Goal: Register for event/course

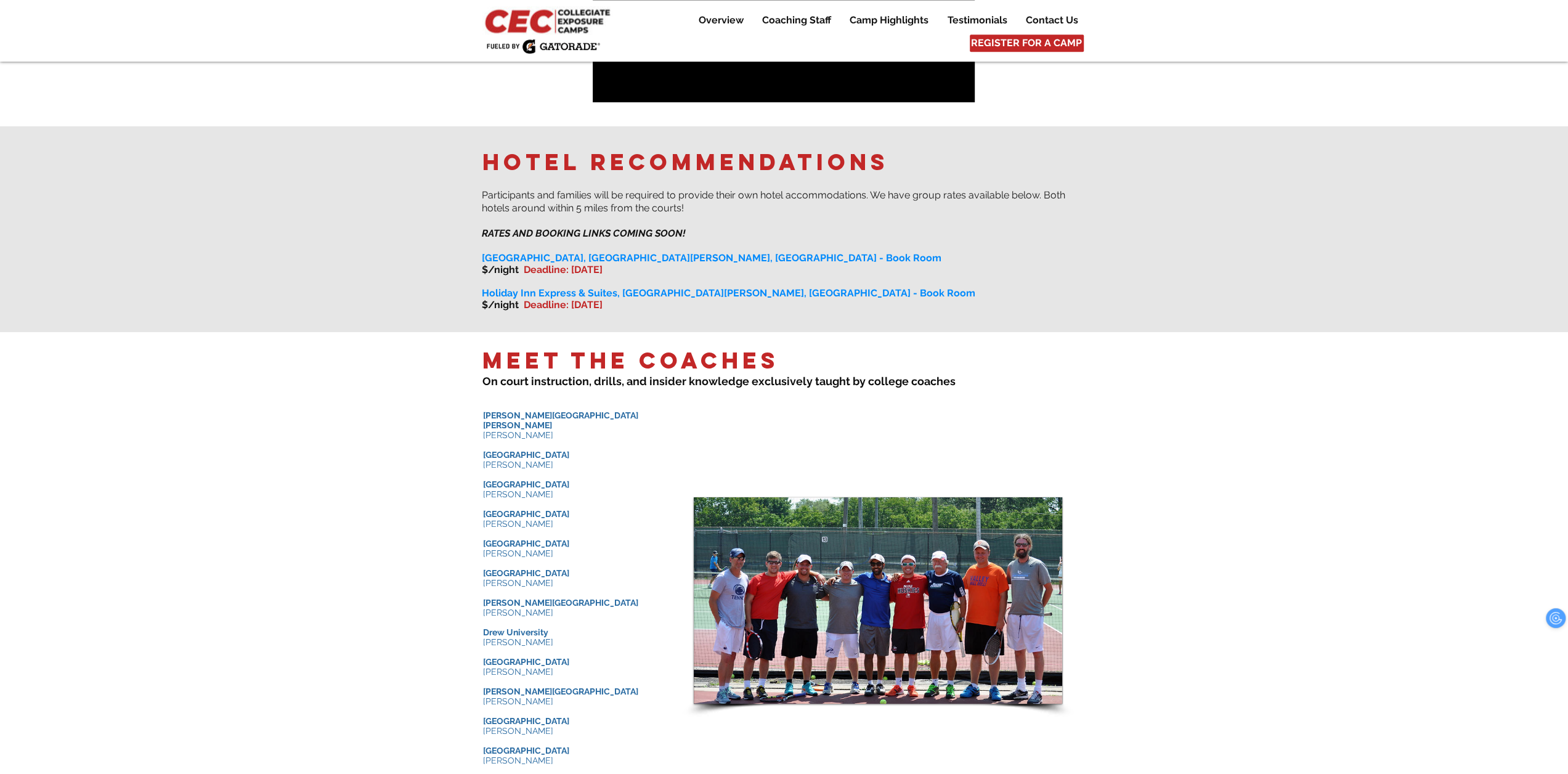
scroll to position [986, 0]
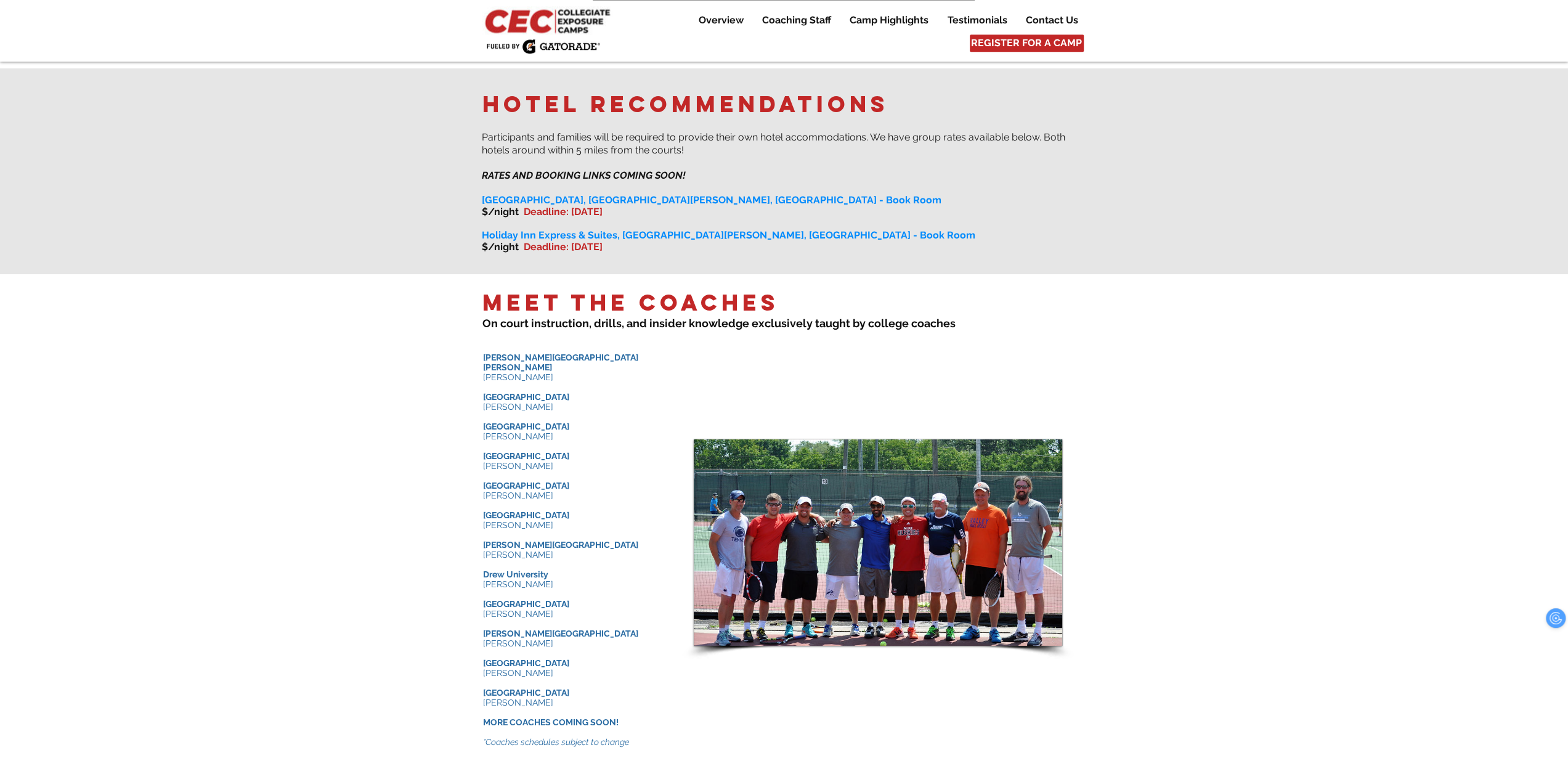
click at [520, 392] on span "[GEOGRAPHIC_DATA]" at bounding box center [526, 396] width 86 height 10
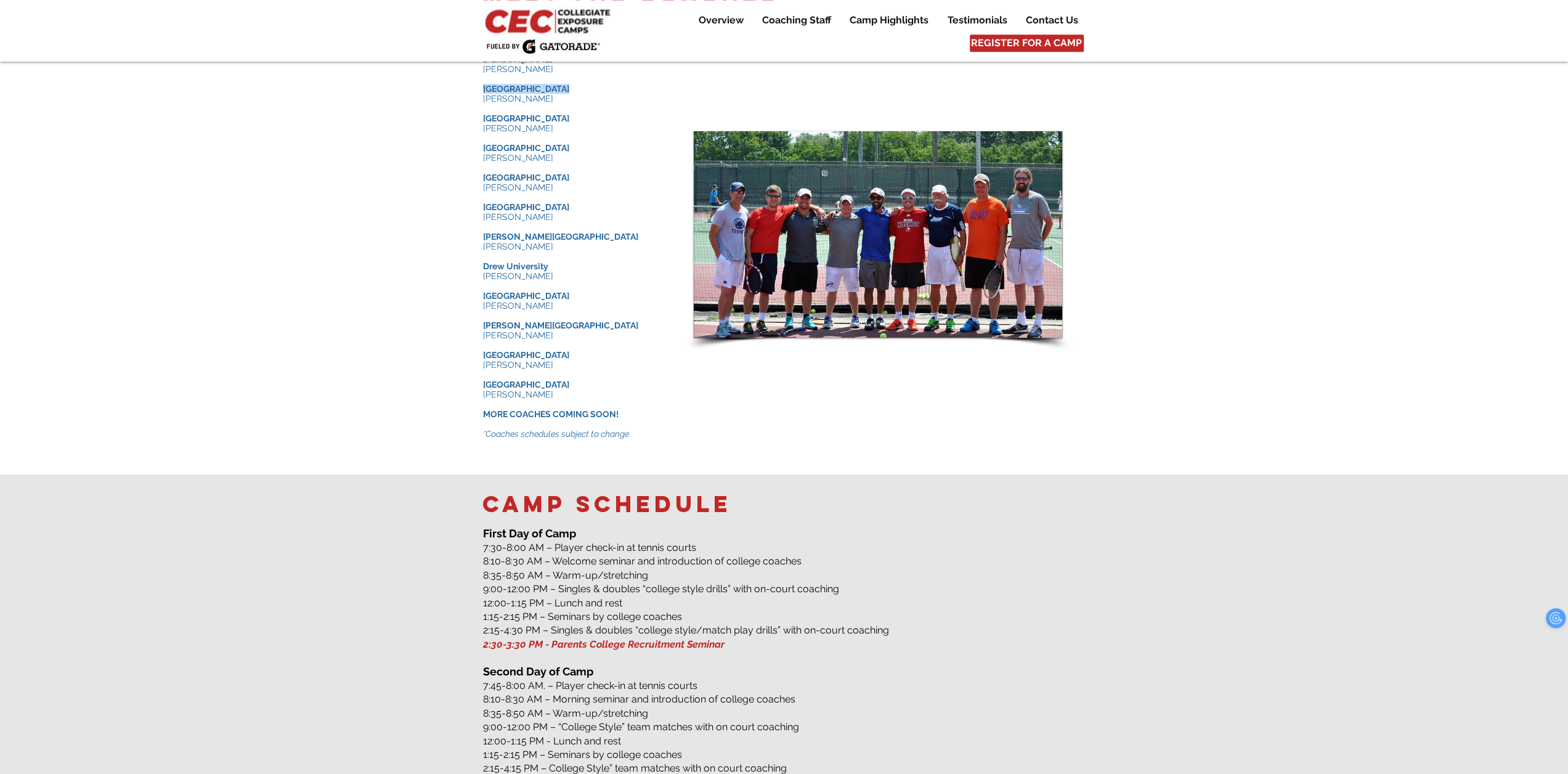
scroll to position [1232, 0]
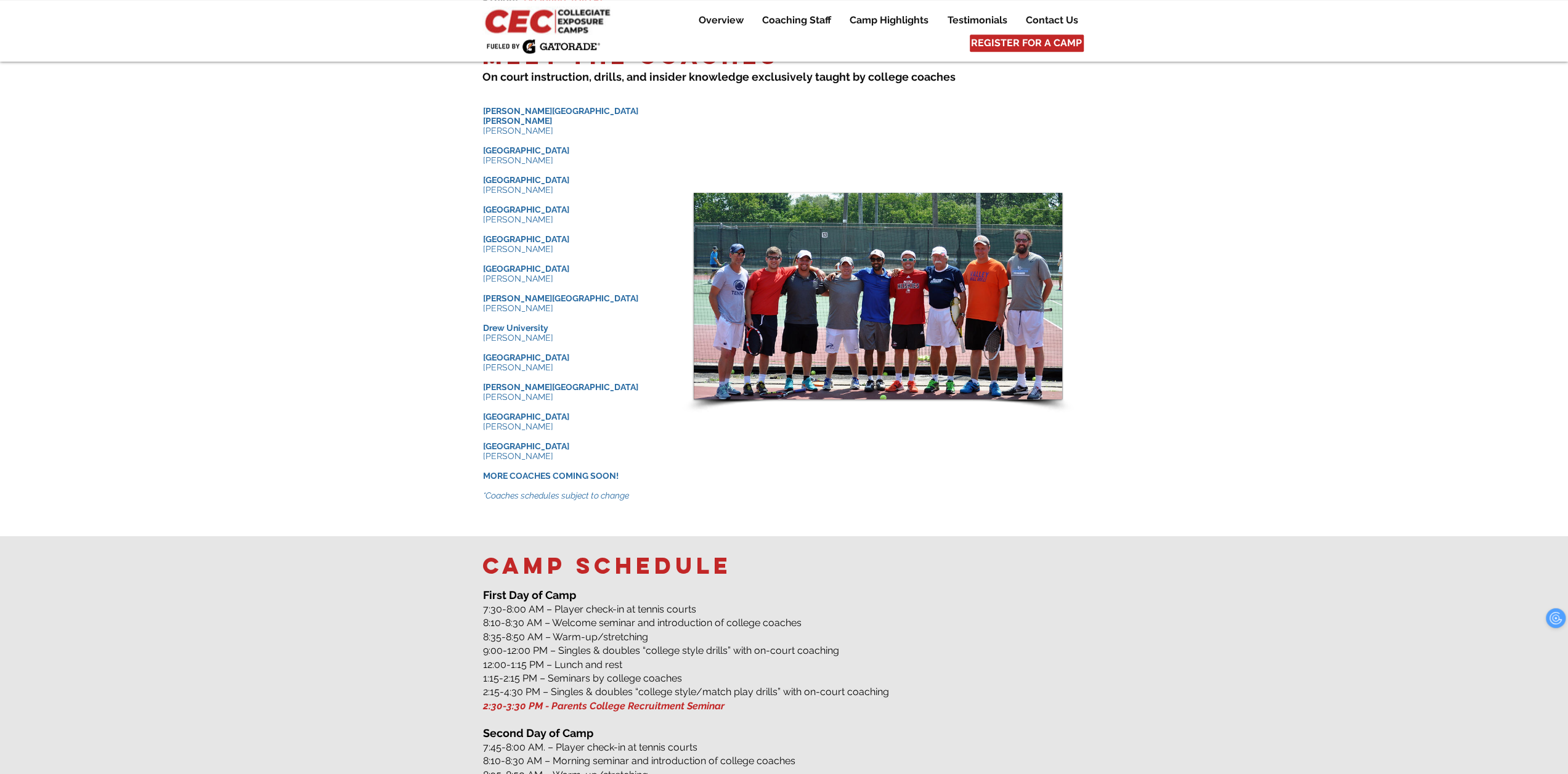
click at [592, 313] on p "​" at bounding box center [575, 317] width 185 height 10
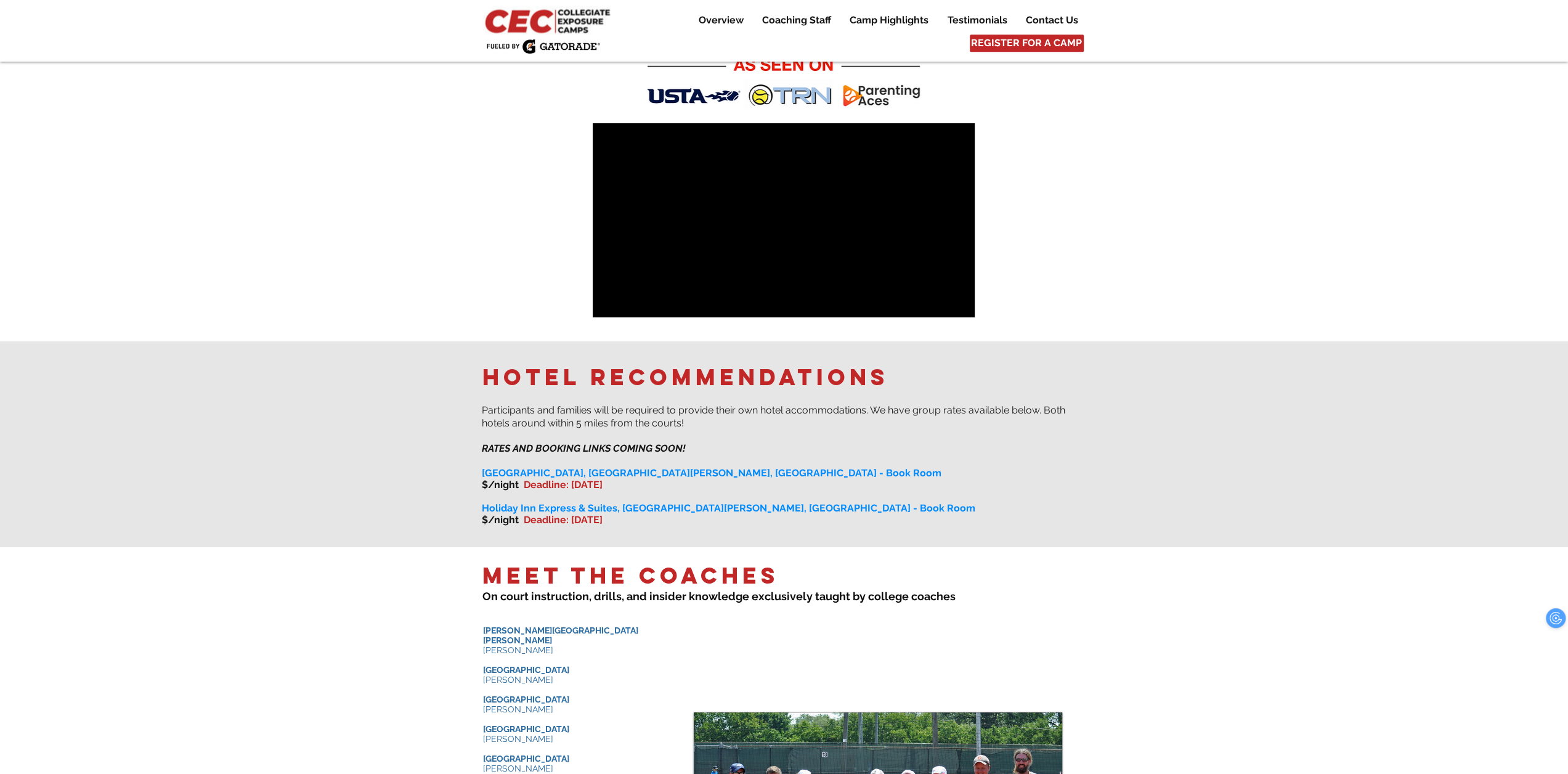
scroll to position [641, 0]
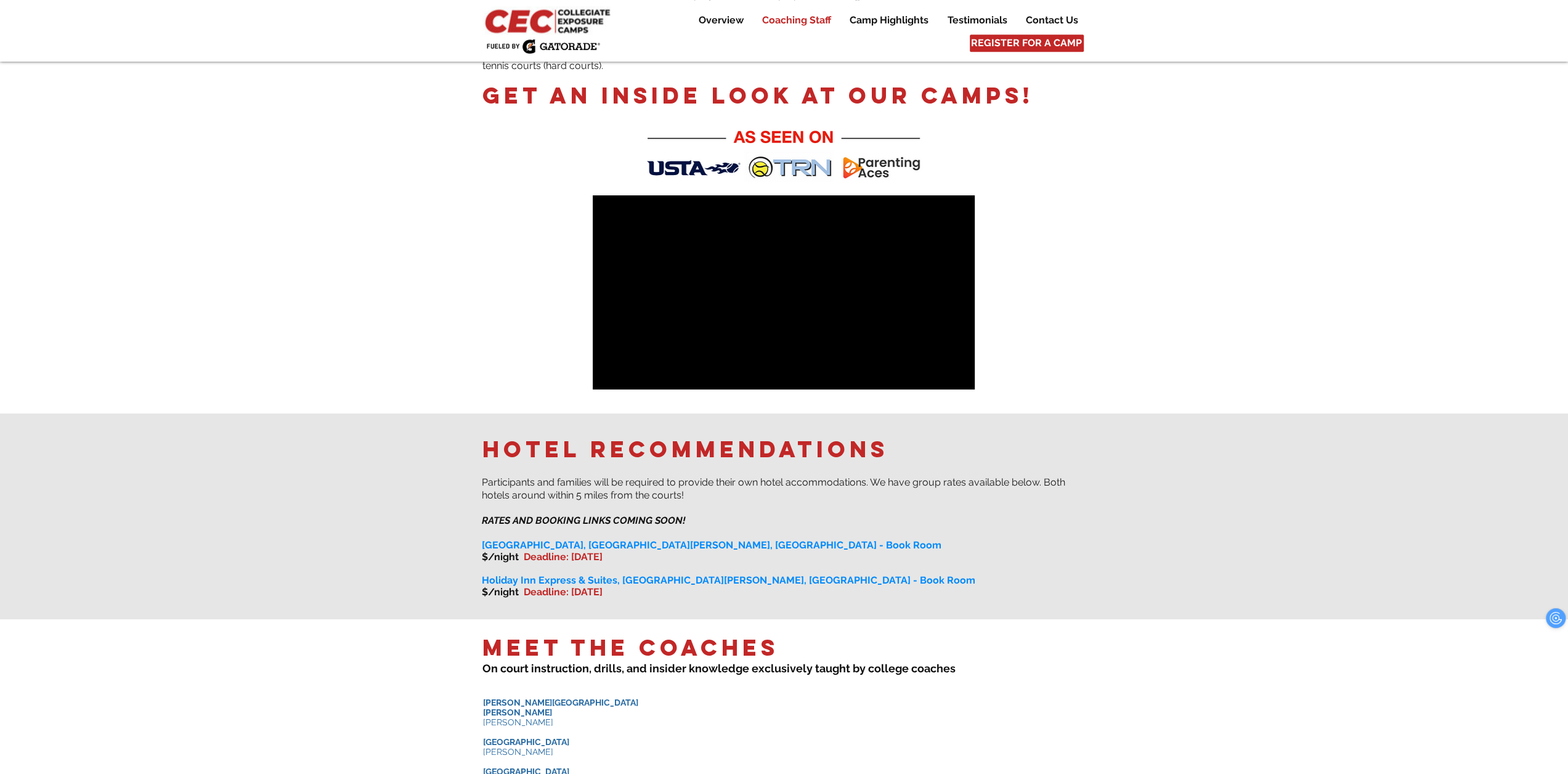
drag, startPoint x: 807, startPoint y: 35, endPoint x: 804, endPoint y: 22, distance: 13.3
click at [807, 35] on div "Overview Coaching Staff Camp Highlights Testimonials Contact Us More Use tab to…" at bounding box center [784, 31] width 1568 height 62
click at [804, 22] on p "Coaching Staff" at bounding box center [796, 20] width 81 height 15
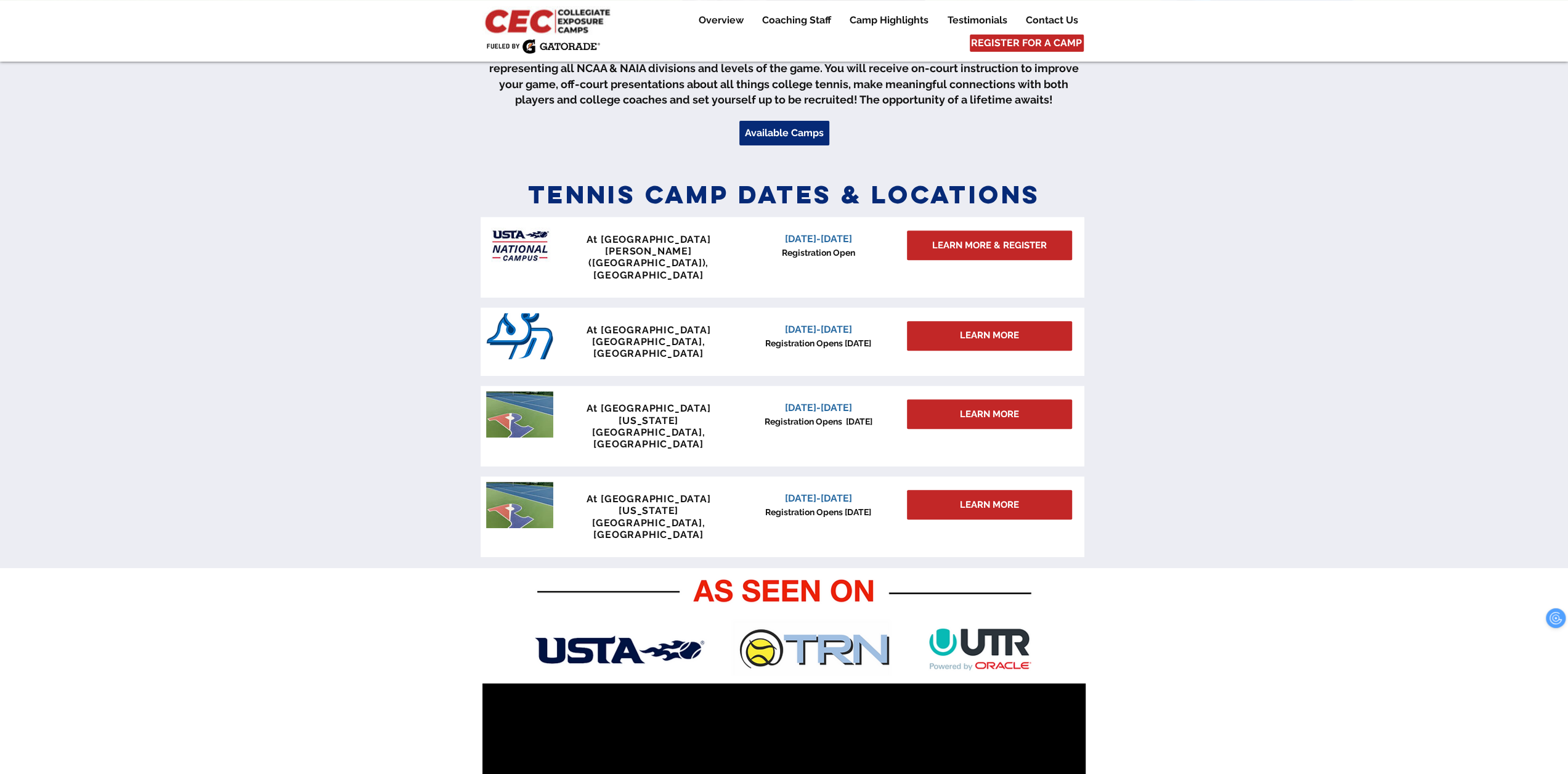
scroll to position [347, 0]
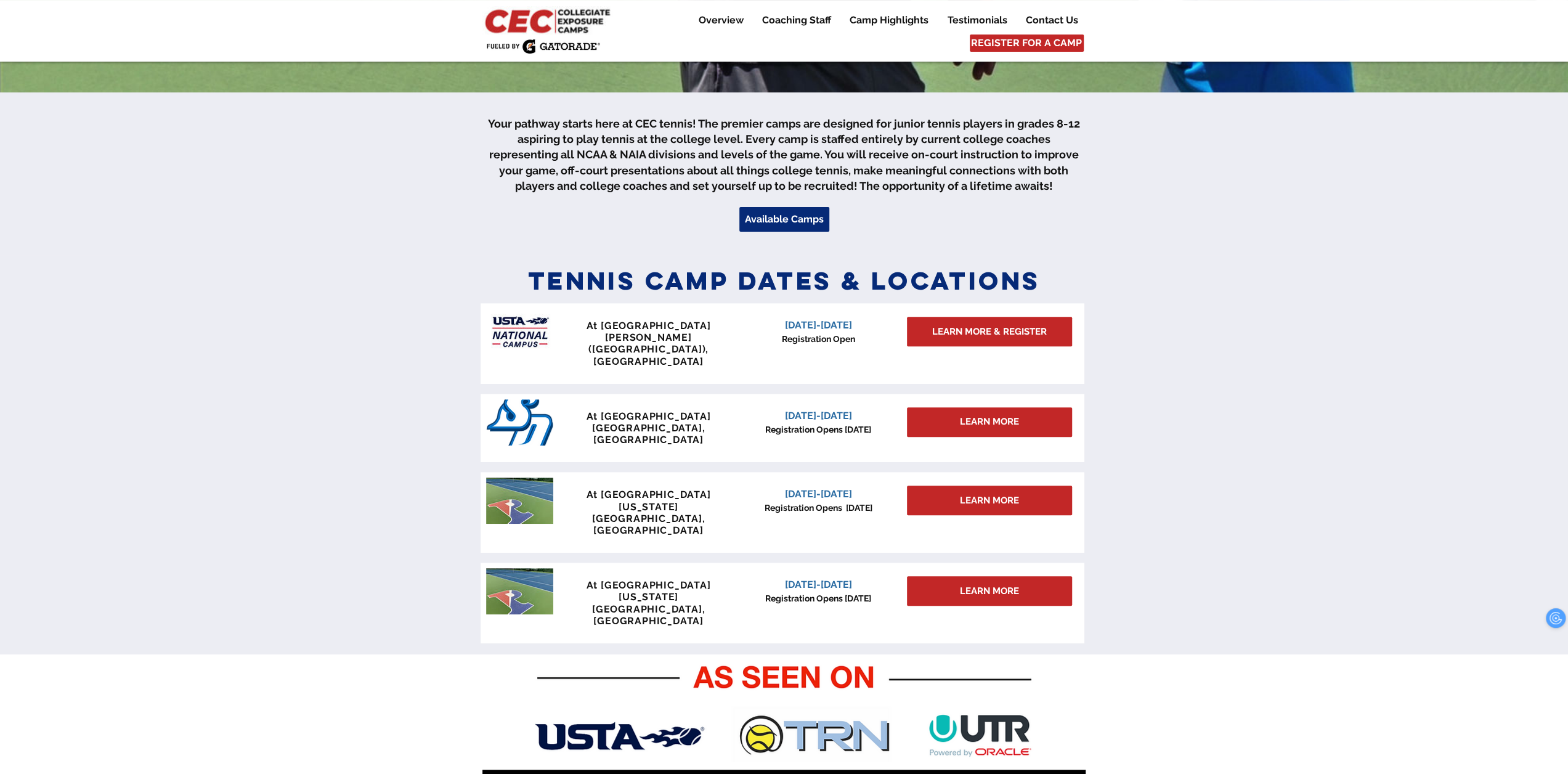
click at [798, 348] on div at bounding box center [782, 343] width 604 height 81
click at [983, 335] on span "LEARN MORE & REGISTER" at bounding box center [989, 332] width 115 height 13
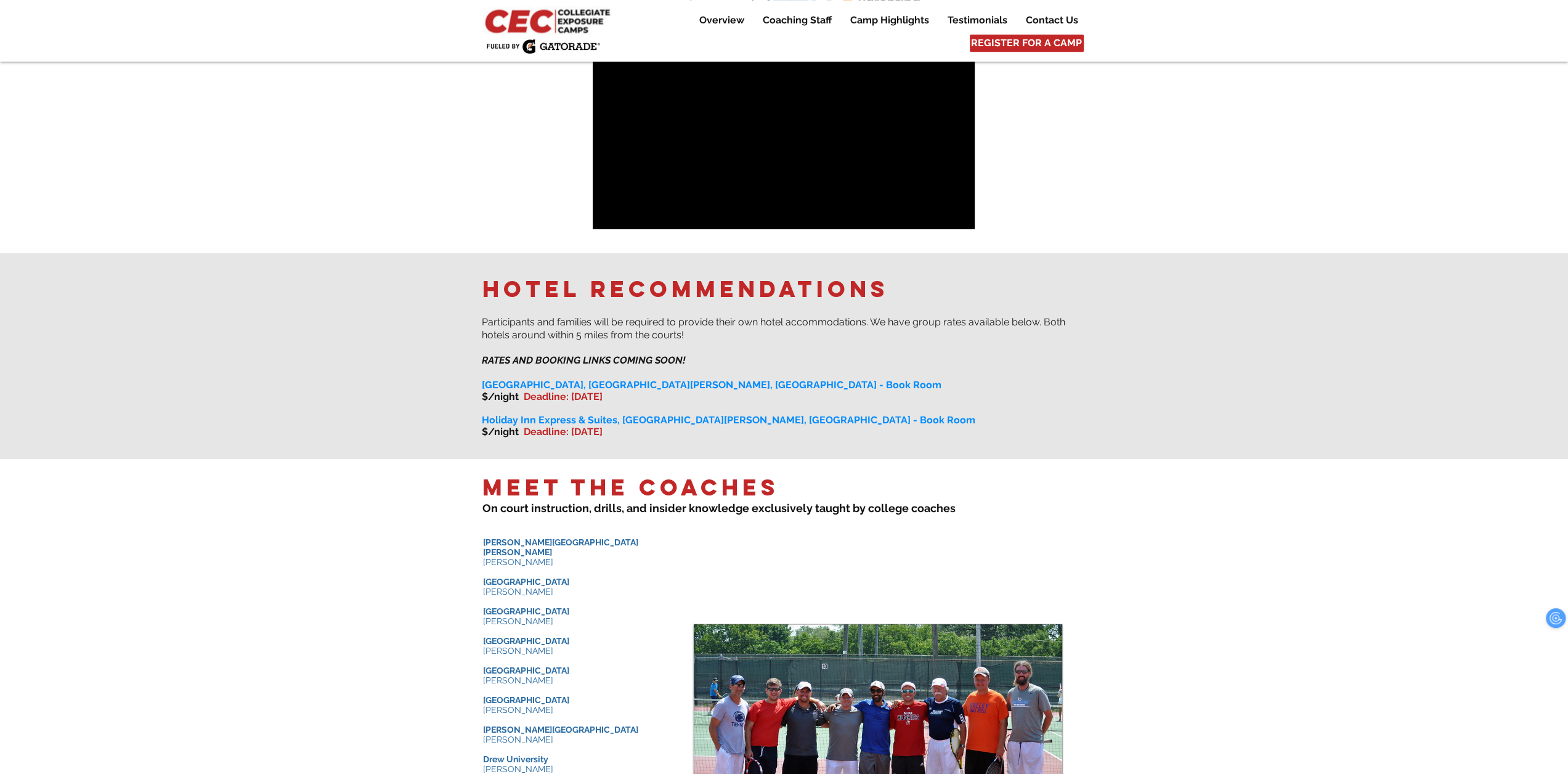
scroll to position [1171, 0]
